Goal: Check status: Check status

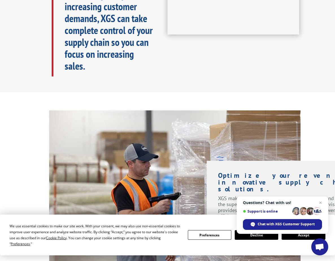
scroll to position [374, 0]
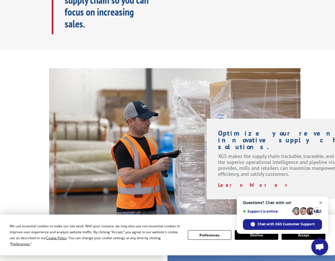
click at [321, 202] on span "Close chat" at bounding box center [321, 202] width 7 height 7
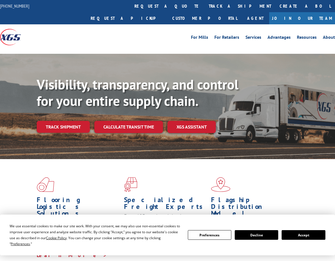
scroll to position [374, 0]
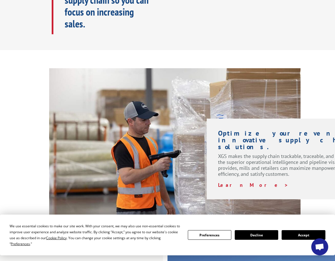
click at [299, 166] on img at bounding box center [175, 152] width 252 height 168
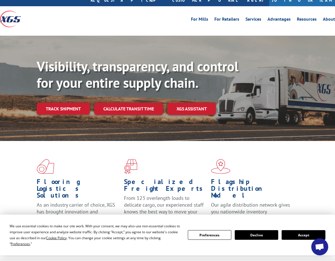
scroll to position [0, 0]
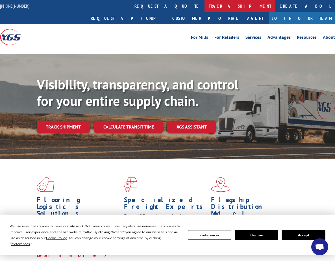
click at [205, 7] on link "track a shipment" at bounding box center [240, 6] width 71 height 12
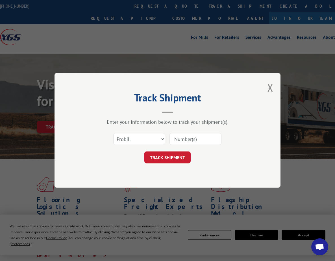
click at [178, 137] on input at bounding box center [196, 139] width 52 height 12
paste input "17664701"
type input "17664701"
click at [175, 155] on button "TRACK SHIPMENT" at bounding box center [168, 158] width 46 height 12
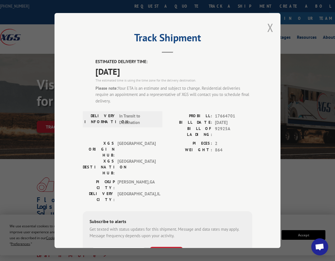
click at [268, 28] on button "Close modal" at bounding box center [271, 27] width 6 height 15
